Goal: Task Accomplishment & Management: Manage account settings

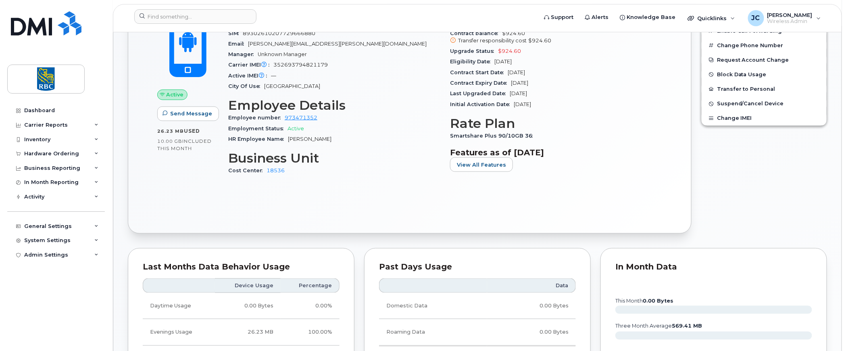
scroll to position [282, 0]
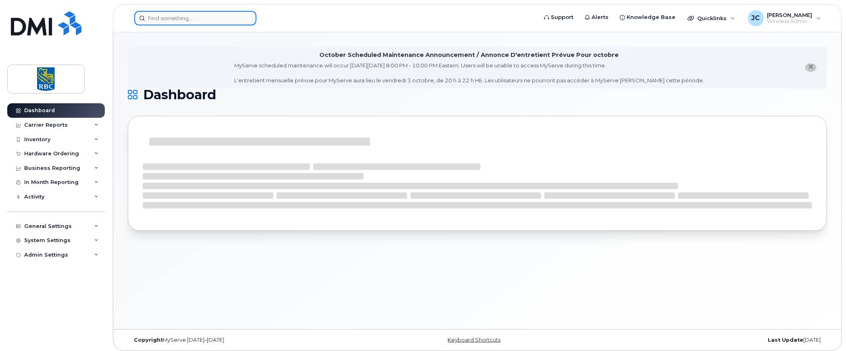
click at [199, 17] on input at bounding box center [195, 18] width 122 height 15
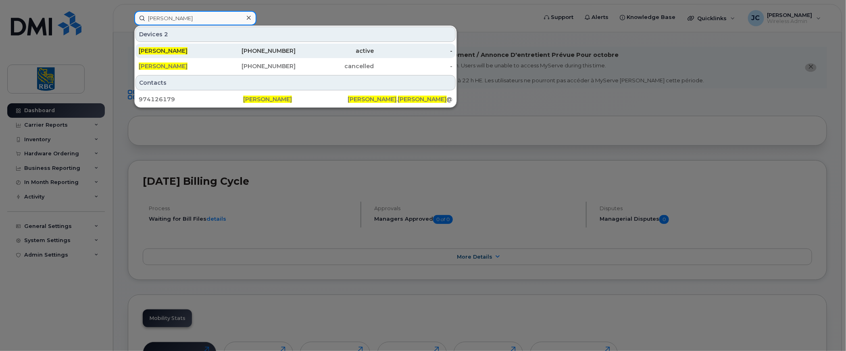
type input "lesley kyle"
click at [156, 48] on span "[PERSON_NAME]" at bounding box center [163, 50] width 49 height 7
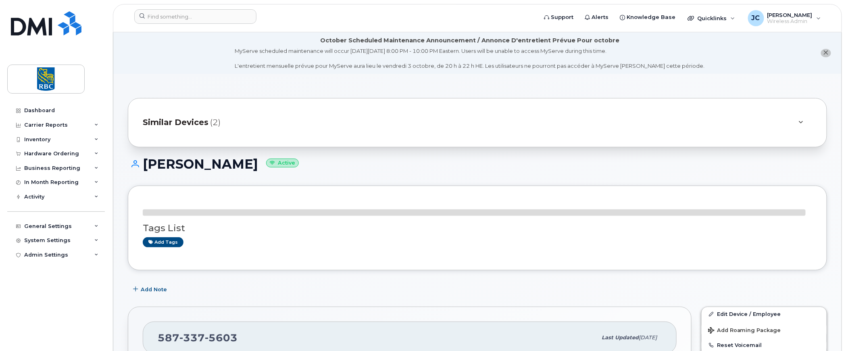
scroll to position [202, 0]
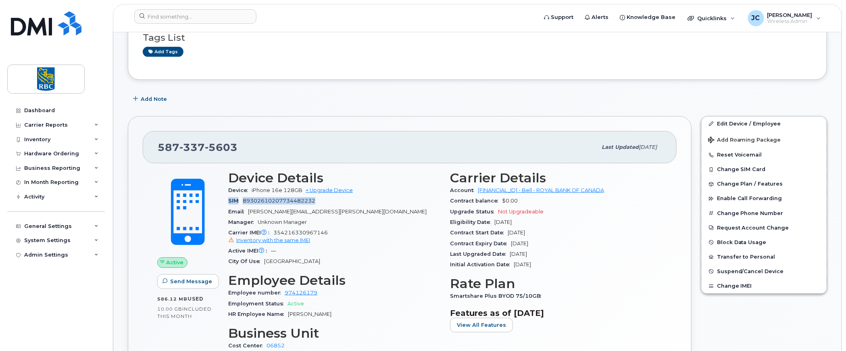
drag, startPoint x: 322, startPoint y: 197, endPoint x: 229, endPoint y: 197, distance: 93.9
click at [229, 197] on div "SIM 89302610207734482232" at bounding box center [334, 200] width 212 height 10
copy div "SIM 89302610207734482232"
click at [741, 165] on button "Change SIM Card" at bounding box center [763, 169] width 125 height 15
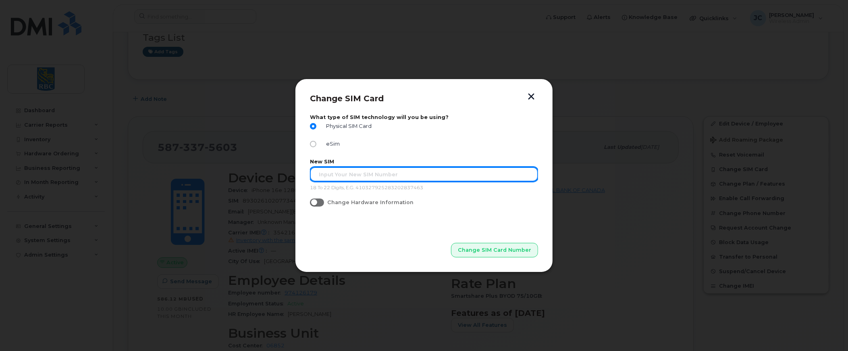
click at [359, 176] on input "text" at bounding box center [424, 174] width 228 height 15
paste input "89302610207414523347"
type input "89302610207414523347"
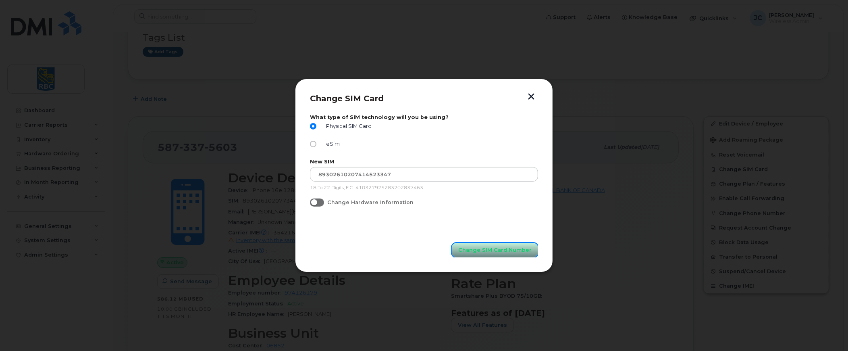
click at [506, 244] on button "Change SIM Card Number" at bounding box center [495, 250] width 86 height 15
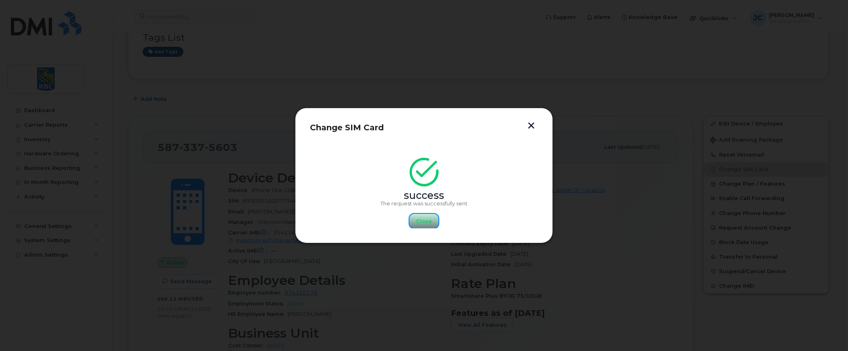
click at [421, 219] on span "Close" at bounding box center [424, 221] width 16 height 8
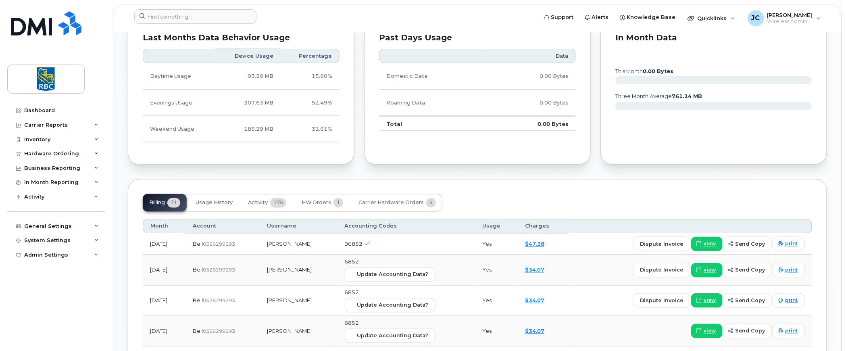
scroll to position [605, 0]
click at [513, 195] on div "Billing 71 Usage History Activity 175 HW Orders 1 Carrier Hardware Orders 4" at bounding box center [477, 204] width 669 height 18
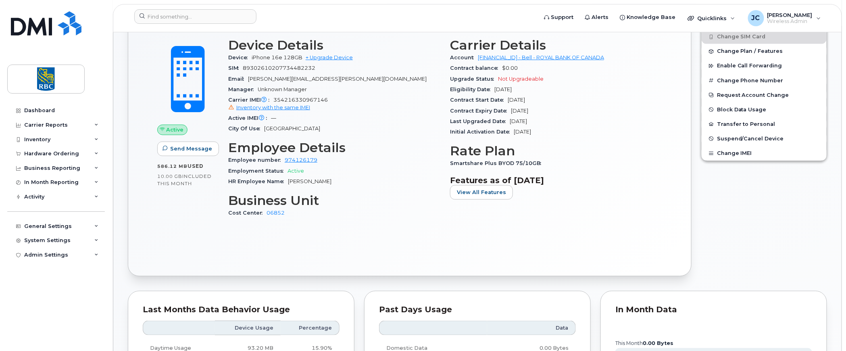
scroll to position [282, 0]
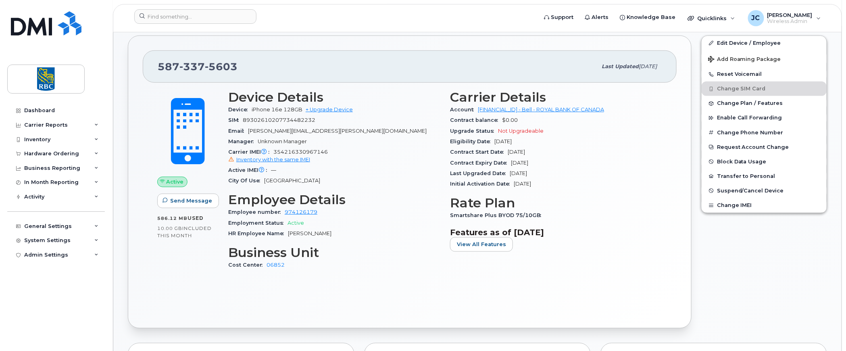
click at [166, 291] on div "Active Send Message 586.12 MB  used 10.00 GB  included this month Device Detail…" at bounding box center [410, 198] width 534 height 230
drag, startPoint x: 235, startPoint y: 65, endPoint x: 151, endPoint y: 61, distance: 83.9
click at [151, 61] on div "587 337 5603 Last updated Sep 08, 2025" at bounding box center [410, 66] width 534 height 32
copy span "587 337 5603"
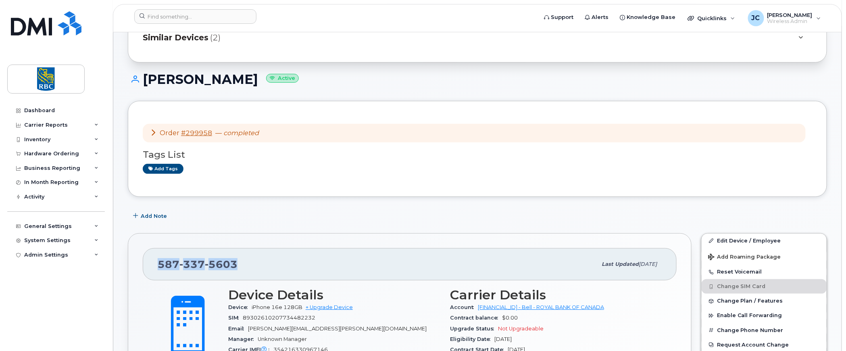
scroll to position [0, 0]
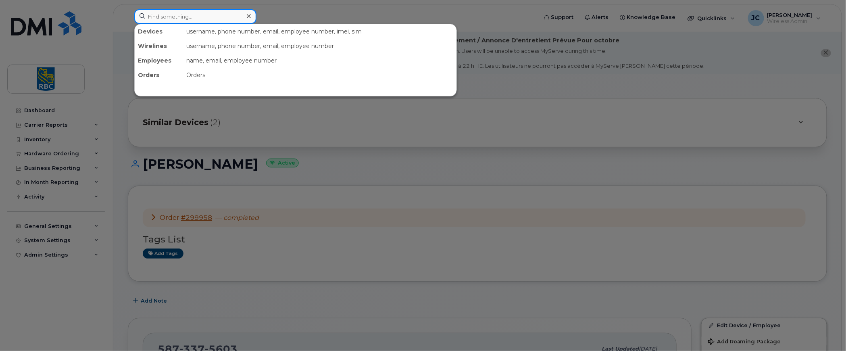
click at [176, 15] on input at bounding box center [195, 16] width 122 height 15
paste input "5873375603"
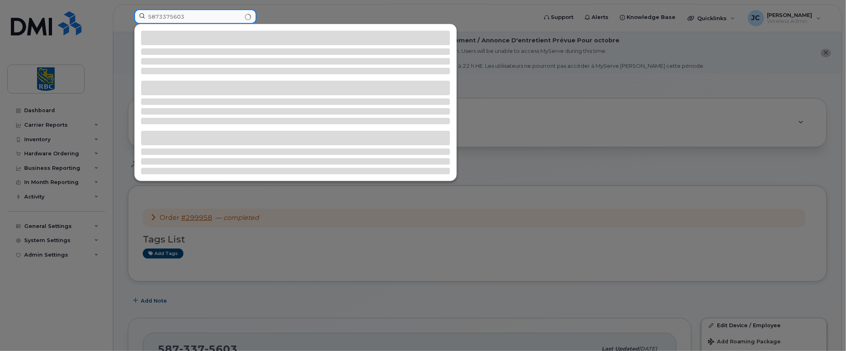
type input "5873375603"
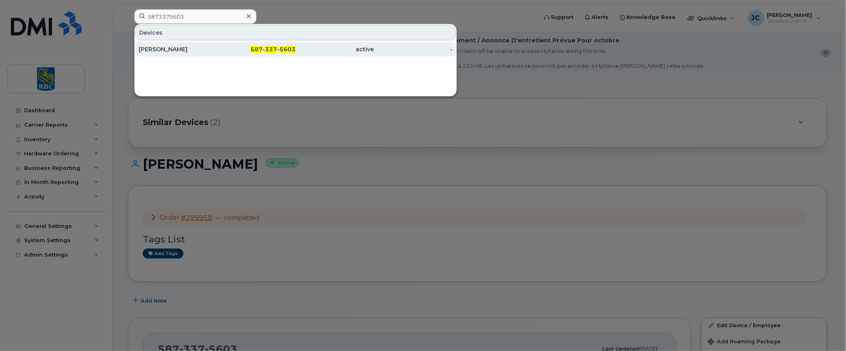
click at [160, 45] on div "Lesley Kyle" at bounding box center [178, 49] width 79 height 15
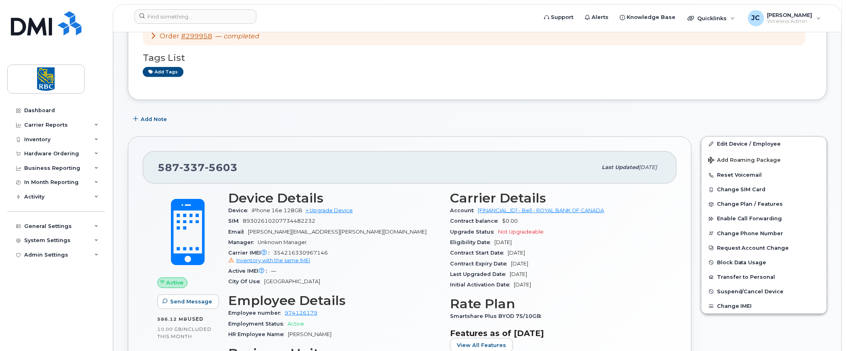
scroll to position [322, 0]
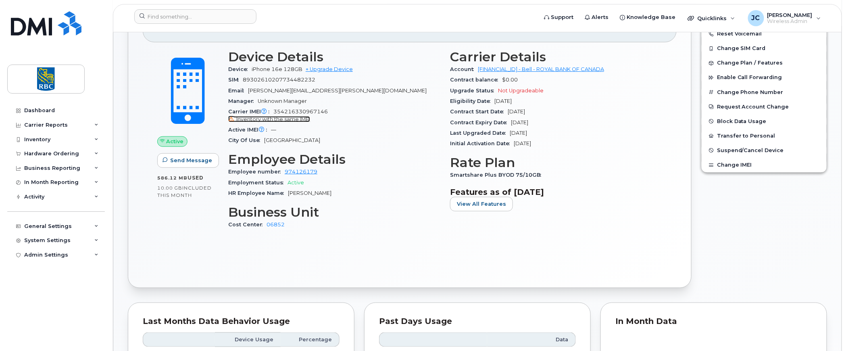
click at [272, 116] on span "Inventory with the same IMEI" at bounding box center [273, 119] width 74 height 6
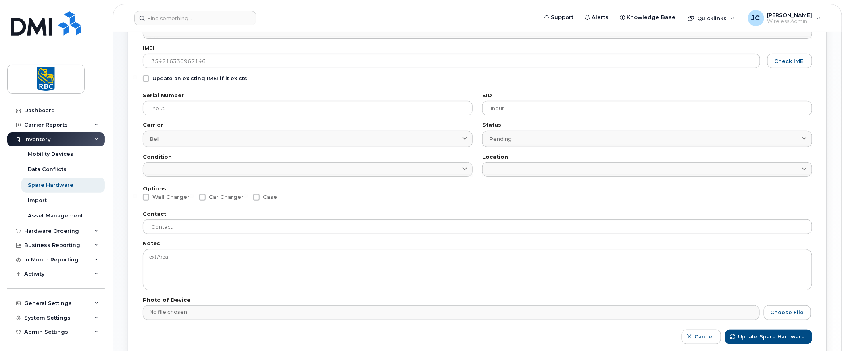
scroll to position [167, 0]
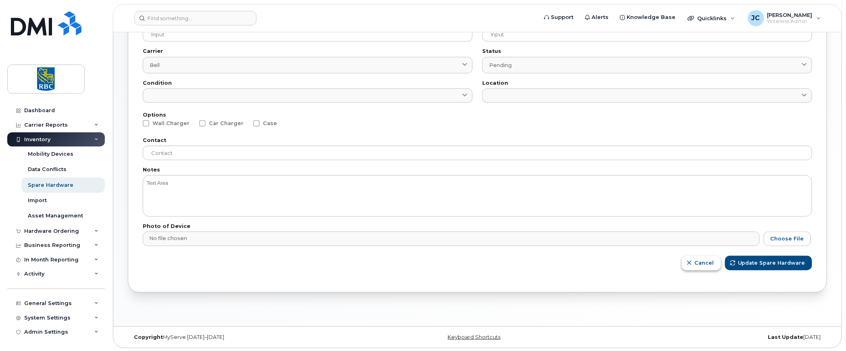
click at [708, 260] on span "Cancel" at bounding box center [703, 263] width 19 height 8
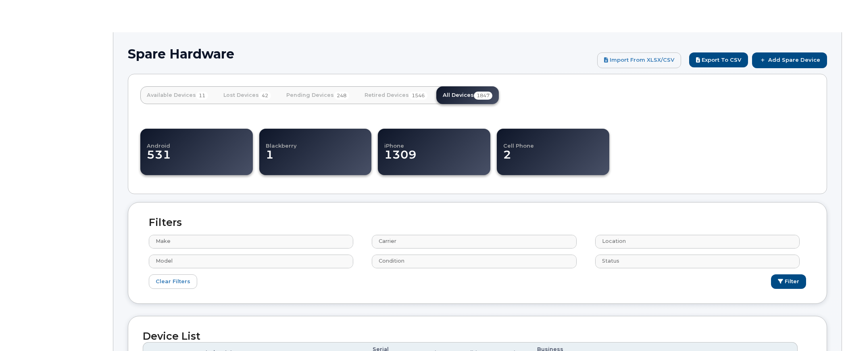
select select
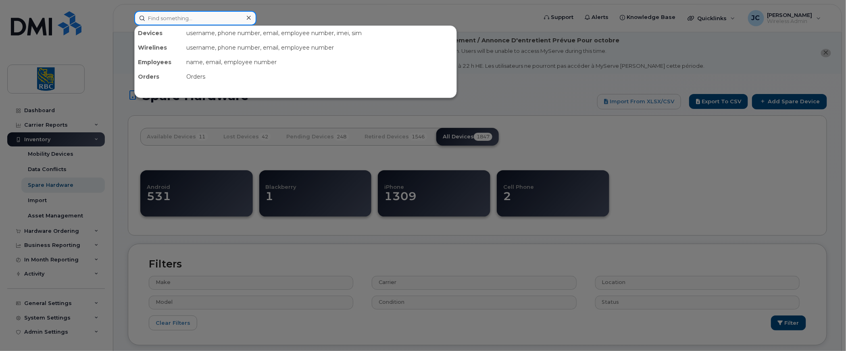
click at [190, 15] on input at bounding box center [195, 18] width 122 height 15
paste input "5873375603"
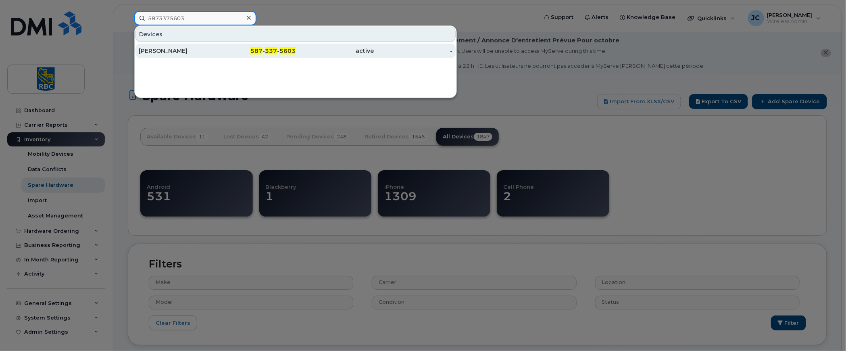
type input "5873375603"
click at [147, 47] on div "[PERSON_NAME]" at bounding box center [178, 51] width 79 height 8
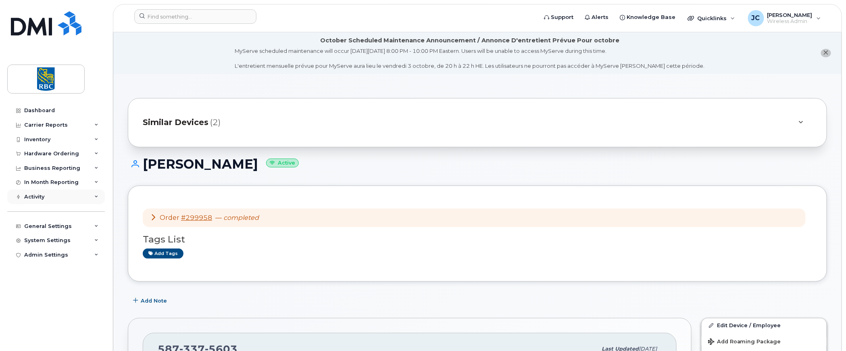
click at [95, 196] on icon at bounding box center [96, 197] width 4 height 4
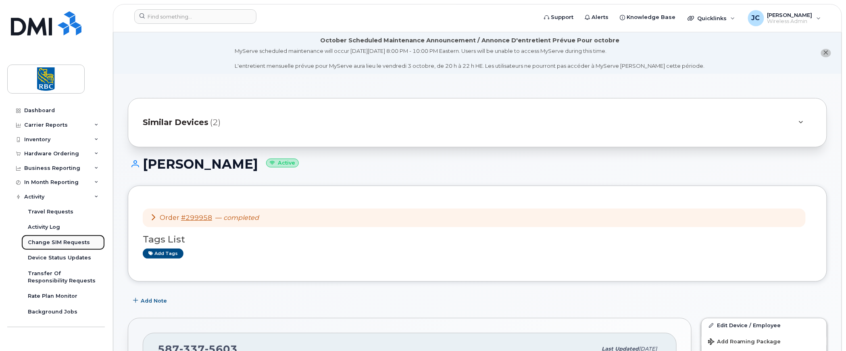
click at [66, 239] on div "Change SIM Requests" at bounding box center [59, 242] width 62 height 7
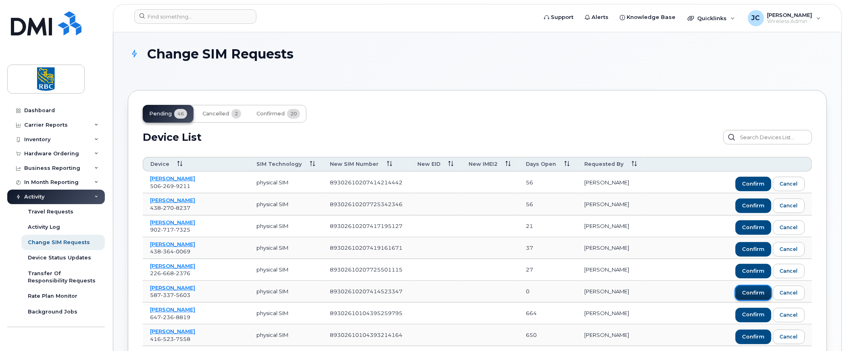
click at [756, 287] on button "Confirm" at bounding box center [753, 292] width 36 height 15
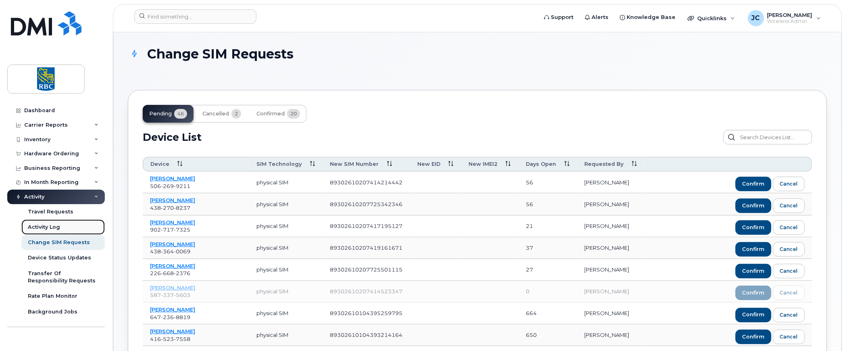
click at [49, 223] on div "Activity Log" at bounding box center [44, 226] width 32 height 7
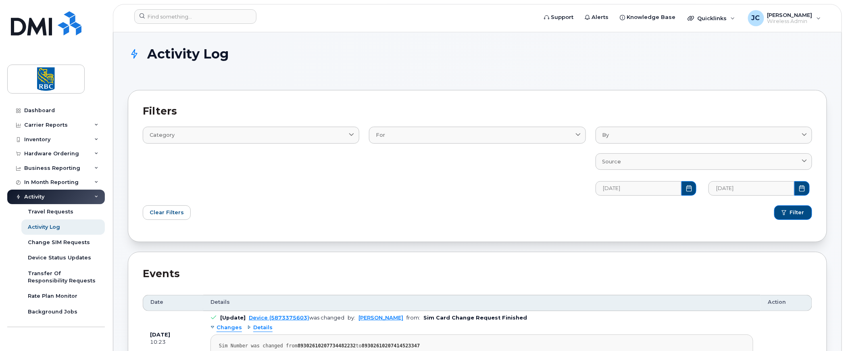
click at [747, 65] on div "Activity Log" at bounding box center [477, 61] width 699 height 29
click at [42, 105] on link "Dashboard" at bounding box center [56, 110] width 98 height 15
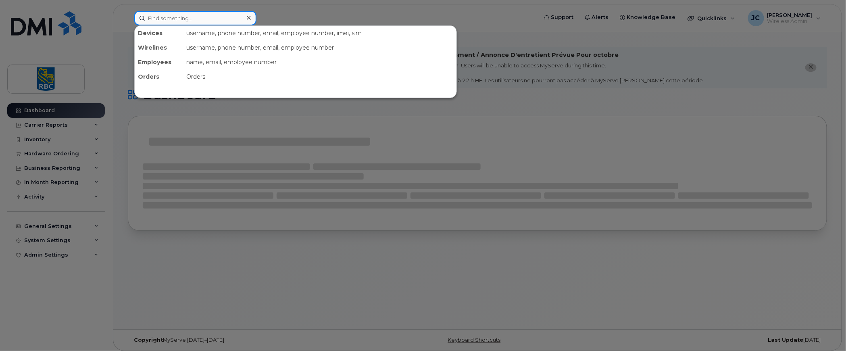
click at [194, 18] on input at bounding box center [195, 18] width 122 height 15
paste input "“Force Restart” iPhone. • Press and quickly release the volume up button. • Pre…"
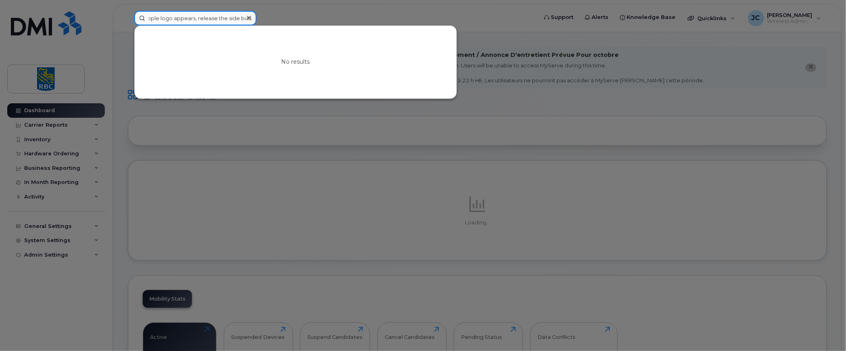
type input "“Force Restart” iPhone. • Press and quickly release the volume up button. • Pre…"
drag, startPoint x: 246, startPoint y: 15, endPoint x: 101, endPoint y: 14, distance: 145.1
click at [128, 14] on div "“Force Restart” iPhone. • Press and quickly release the volume up button. • Pre…" at bounding box center [333, 18] width 410 height 15
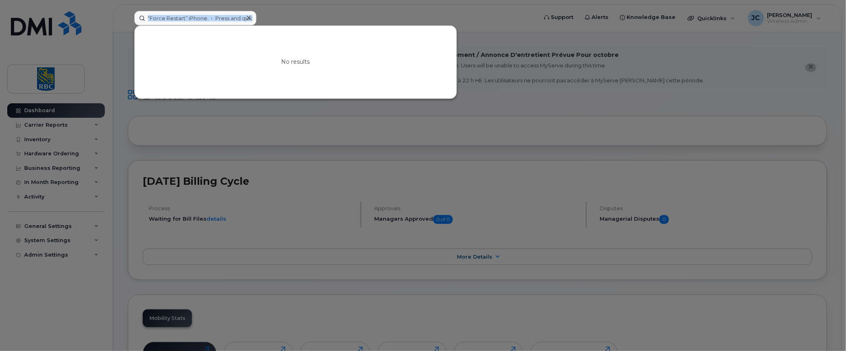
click at [326, 4] on div at bounding box center [423, 175] width 846 height 351
drag, startPoint x: 147, startPoint y: 16, endPoint x: 332, endPoint y: 25, distance: 185.6
click at [332, 25] on div "“Force Restart” iPhone. • Press and quickly release the volume up button. • Pre…" at bounding box center [333, 18] width 410 height 15
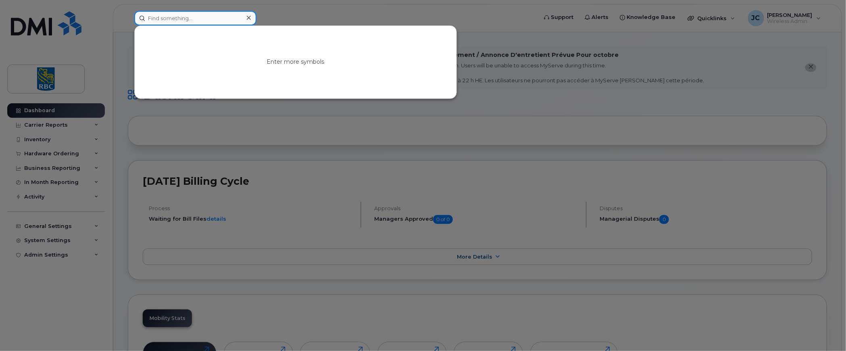
click at [206, 21] on input at bounding box center [195, 18] width 122 height 15
paste input "[PHONE_NUMBER]"
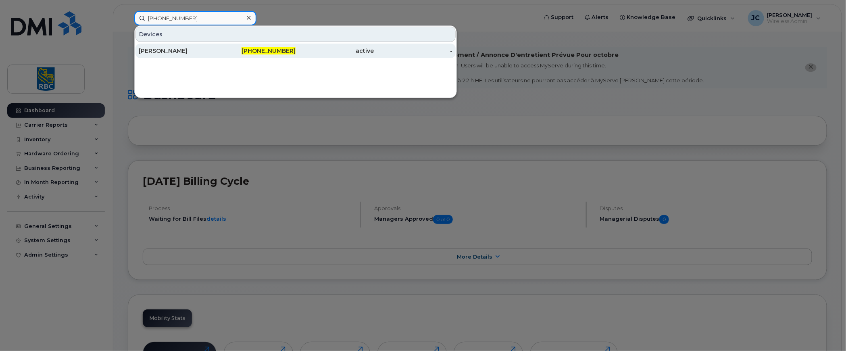
type input "[PHONE_NUMBER]"
click at [162, 47] on div "[PERSON_NAME]" at bounding box center [178, 51] width 79 height 8
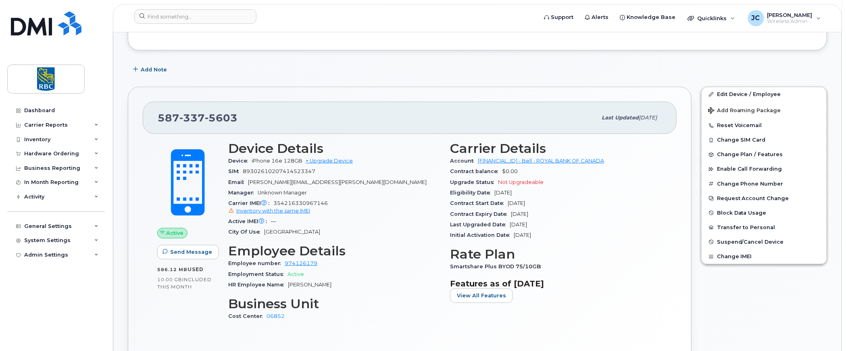
scroll to position [172, 0]
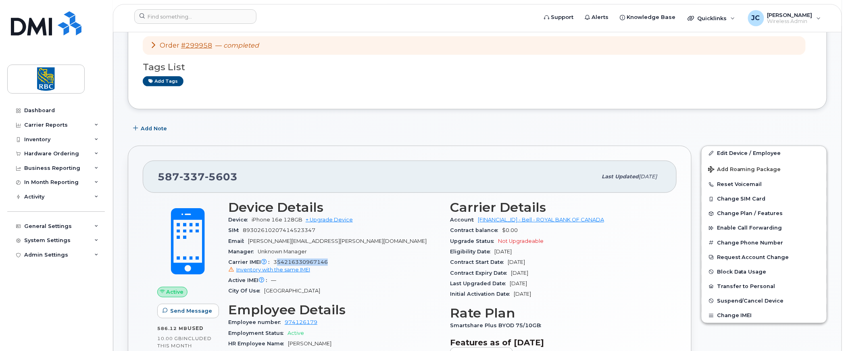
drag, startPoint x: 329, startPoint y: 262, endPoint x: 277, endPoint y: 262, distance: 51.6
click at [277, 262] on div "Carrier IMEI Carrier IMEI is reported during the last billing cycle or change o…" at bounding box center [334, 266] width 212 height 18
drag, startPoint x: 237, startPoint y: 175, endPoint x: 144, endPoint y: 172, distance: 92.7
click at [144, 172] on div "[PHONE_NUMBER] Last updated [DATE]" at bounding box center [410, 176] width 534 height 32
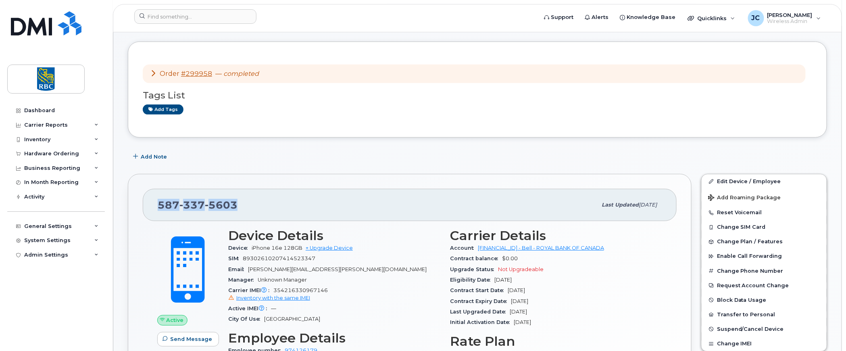
scroll to position [242, 0]
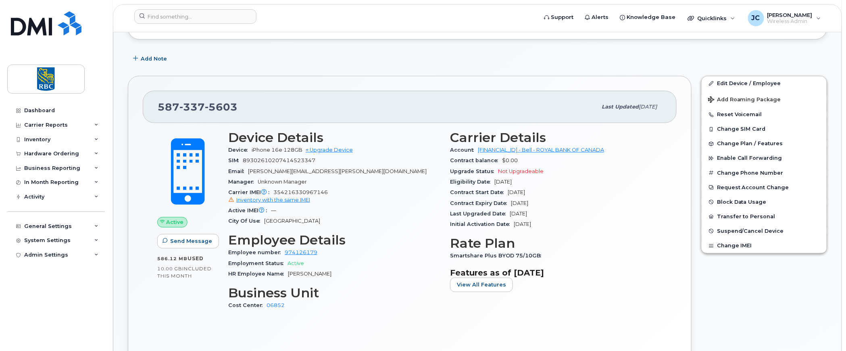
click at [150, 309] on div "Active Send Message 586.12 MB  used 10.00 GB  included this month Device Detail…" at bounding box center [410, 238] width 534 height 230
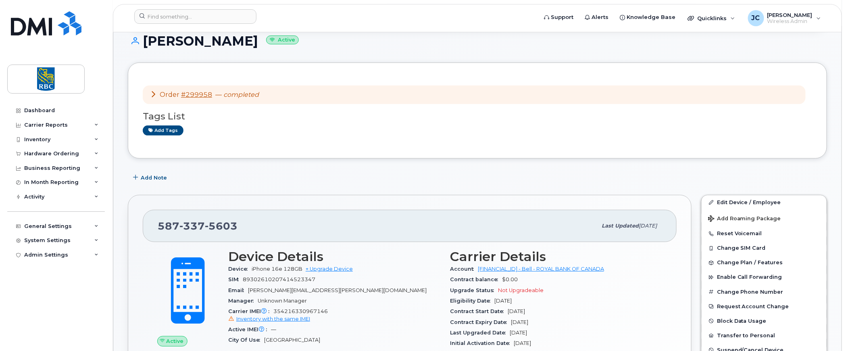
scroll to position [121, 0]
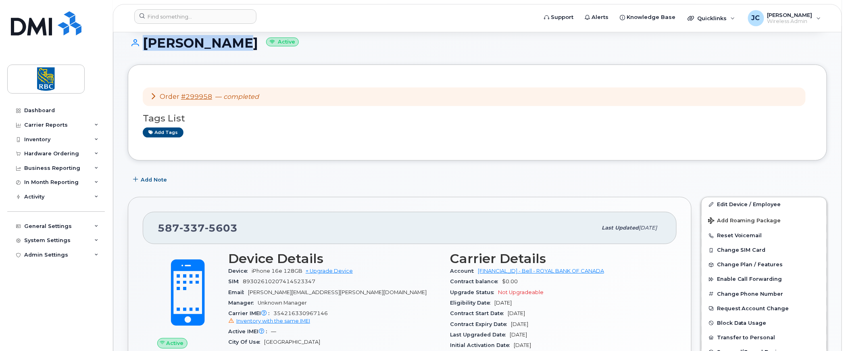
drag, startPoint x: 217, startPoint y: 40, endPoint x: 130, endPoint y: 46, distance: 87.2
click at [130, 46] on h1 "[PERSON_NAME] Active" at bounding box center [477, 43] width 699 height 14
copy h1 "[PERSON_NAME]"
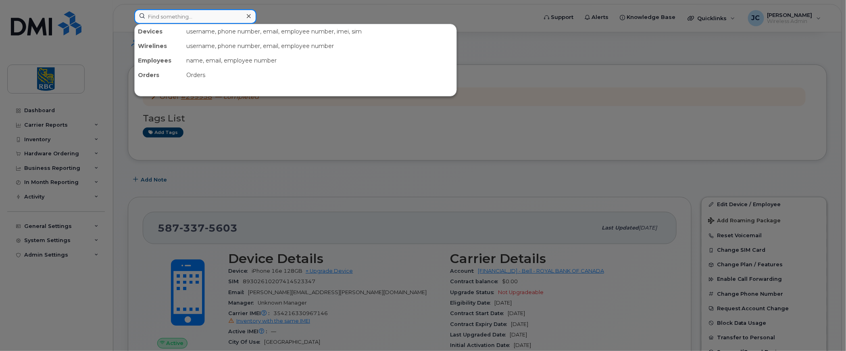
drag, startPoint x: 185, startPoint y: 12, endPoint x: 189, endPoint y: 12, distance: 4.1
click at [188, 12] on input at bounding box center [195, 16] width 122 height 15
paste input "[PERSON_NAME]"
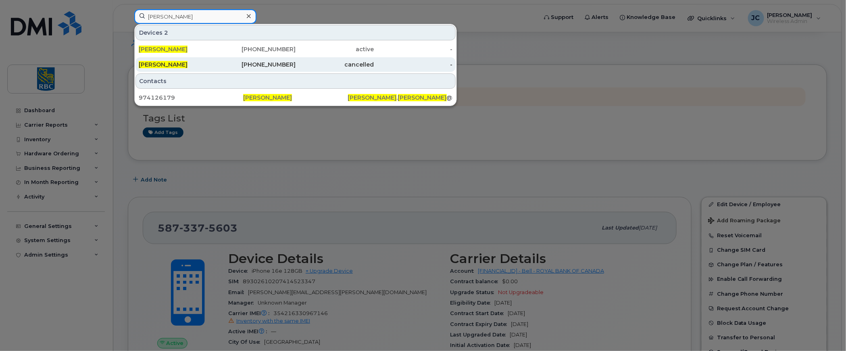
type input "[PERSON_NAME]"
click at [158, 61] on span "[PERSON_NAME]" at bounding box center [163, 64] width 49 height 7
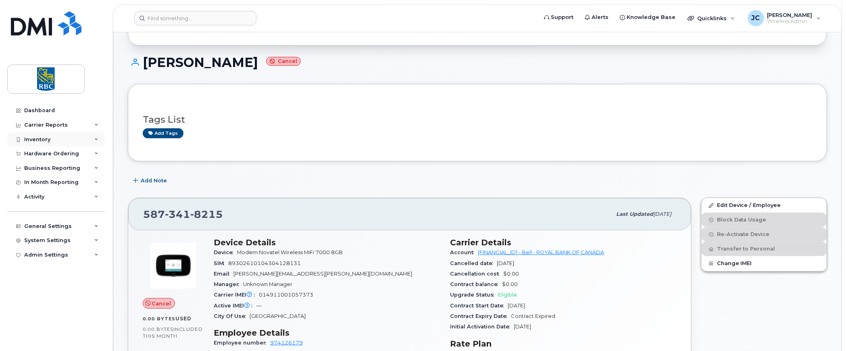
scroll to position [121, 0]
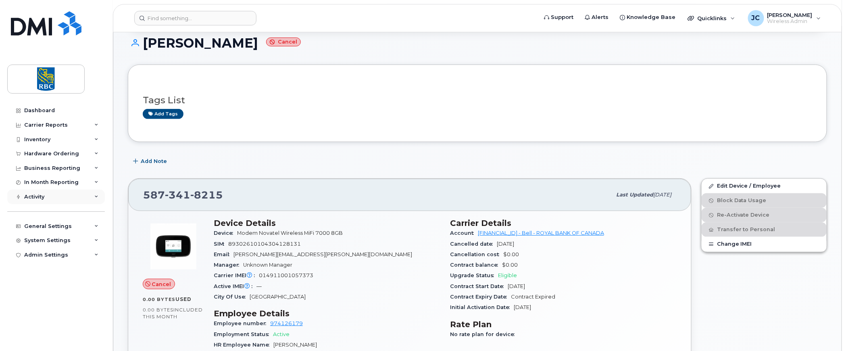
click at [97, 195] on icon at bounding box center [96, 197] width 4 height 4
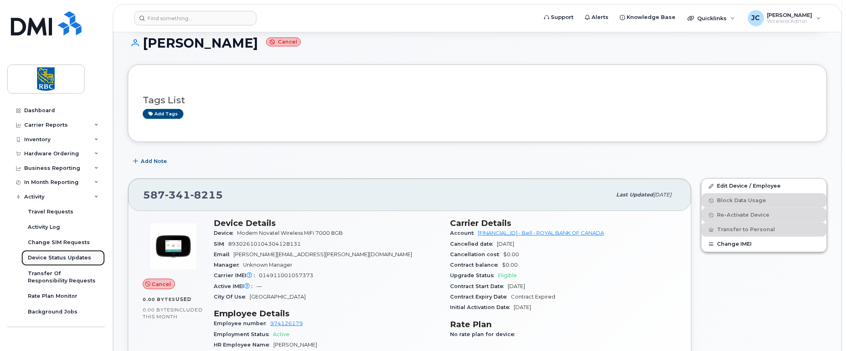
click at [52, 255] on div "Device Status Updates" at bounding box center [59, 257] width 63 height 7
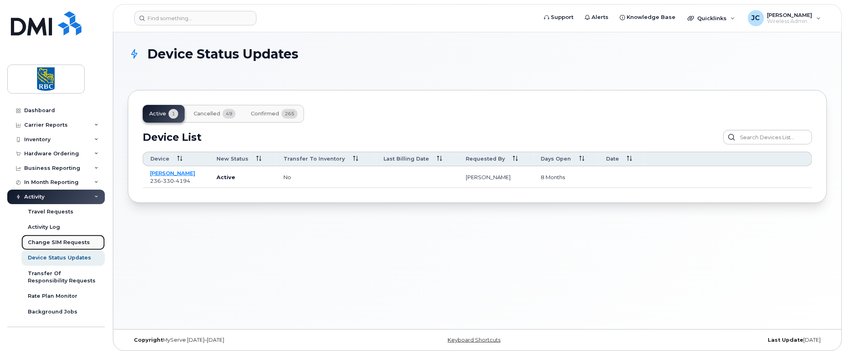
click at [56, 240] on div "Change SIM Requests" at bounding box center [59, 242] width 62 height 7
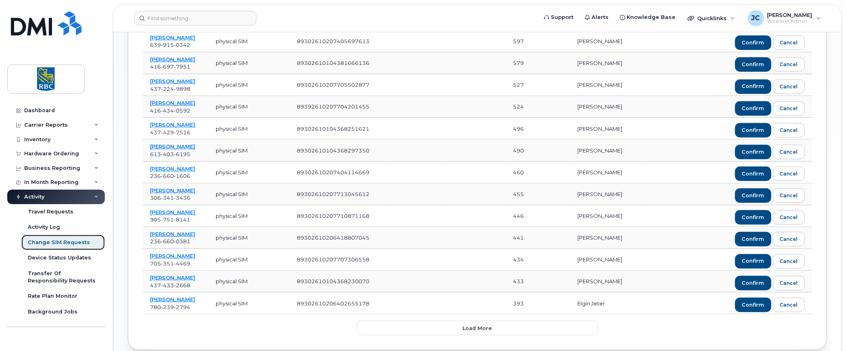
scroll to position [403, 0]
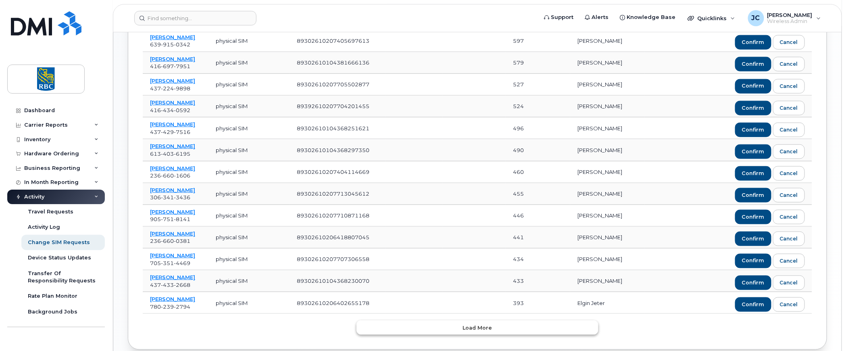
click at [480, 324] on span "Load more" at bounding box center [477, 328] width 29 height 8
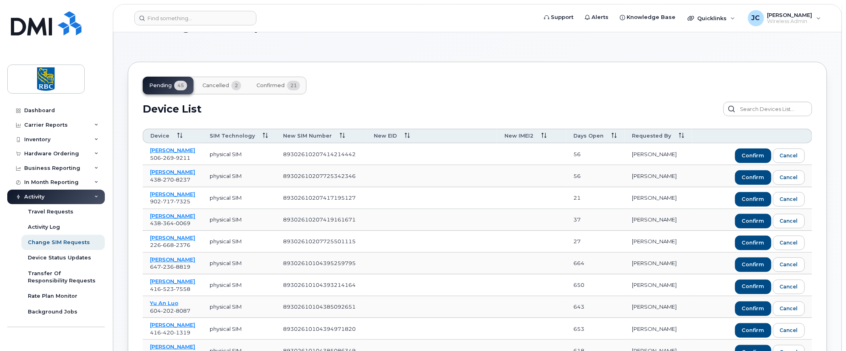
scroll to position [0, 0]
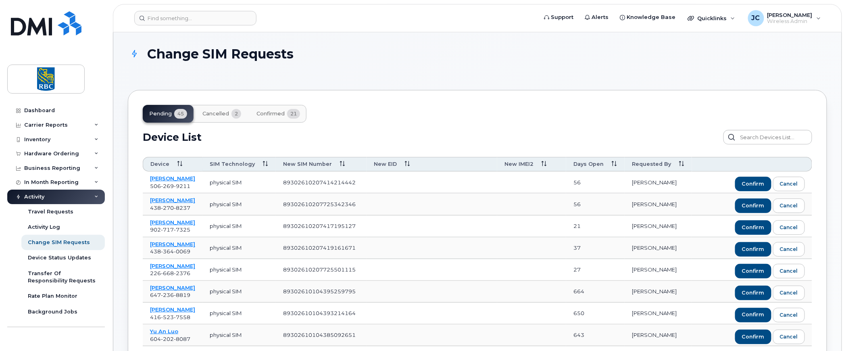
click at [275, 111] on span "confirmed" at bounding box center [270, 113] width 28 height 6
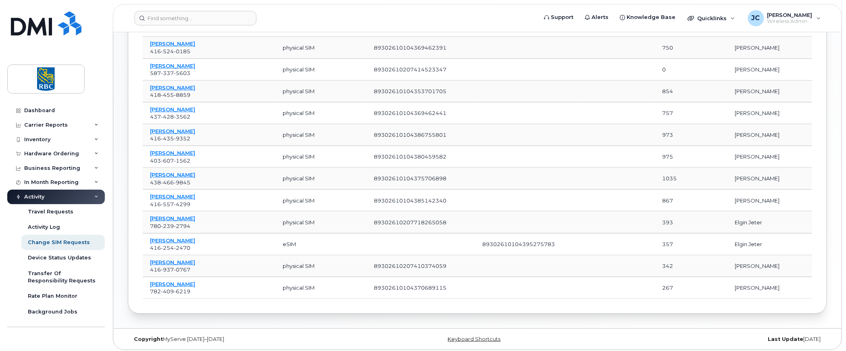
scroll to position [333, 0]
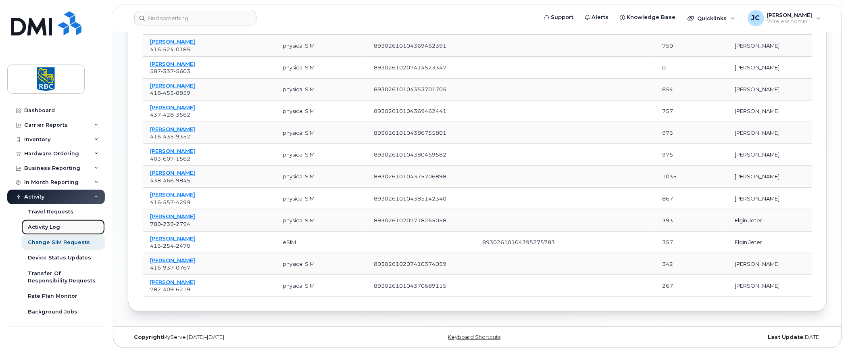
click at [45, 225] on div "Activity Log" at bounding box center [44, 226] width 32 height 7
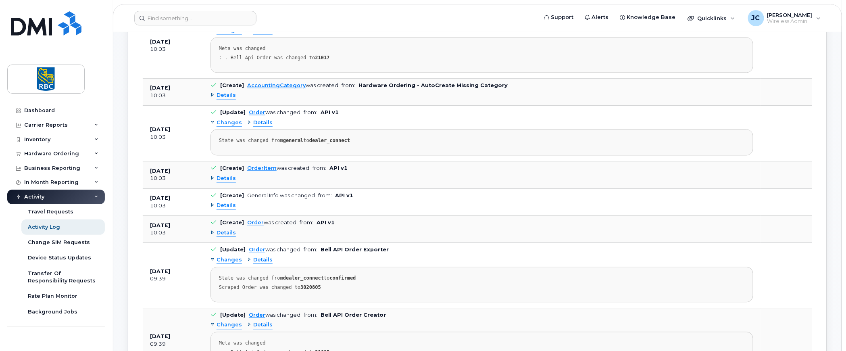
scroll to position [806, 0]
